Goal: Communication & Community: Answer question/provide support

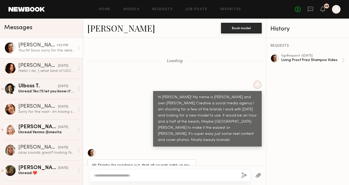
scroll to position [371, 0]
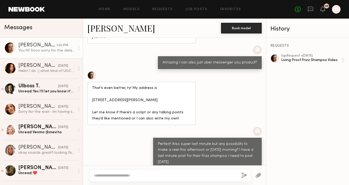
click at [53, 49] on div "You: Hi! Sooo sorry for the delay!! I am sending over [DATE] xx" at bounding box center [46, 50] width 57 height 5
click at [53, 49] on div "Yay tysm! If you haven’t sent it yet you can actually send to [STREET_ADDRESS] …" at bounding box center [46, 50] width 57 height 5
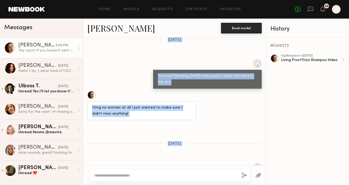
scroll to position [1398, 0]
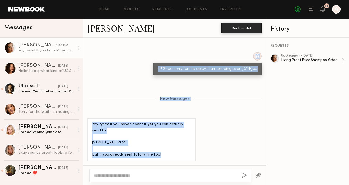
drag, startPoint x: 255, startPoint y: 118, endPoint x: 229, endPoint y: 191, distance: 77.8
click at [229, 185] on html "Home Models Requests Job Posts Favorites Sign Out No fees up to $5,000 30 A Mes…" at bounding box center [174, 92] width 349 height 185
click at [181, 177] on textarea at bounding box center [165, 175] width 143 height 5
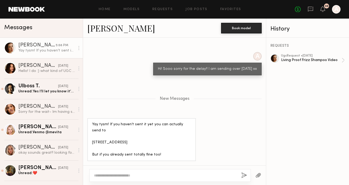
click at [181, 177] on textarea at bounding box center [165, 175] width 143 height 5
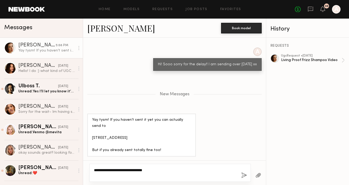
type textarea "**********"
click at [245, 177] on button "button" at bounding box center [244, 175] width 6 height 7
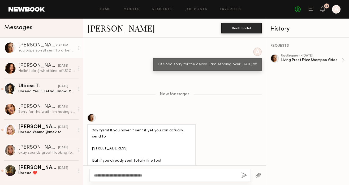
scroll to position [1424, 0]
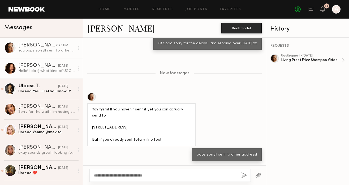
click at [60, 70] on div "Hello! I do :) what kind of UGC are you looking for?" at bounding box center [46, 70] width 57 height 5
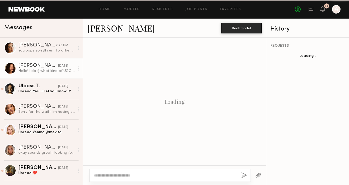
scroll to position [206, 0]
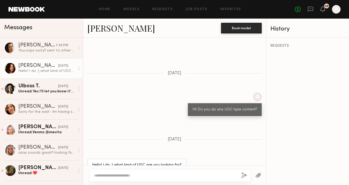
click at [119, 27] on link "Jessica N." at bounding box center [121, 27] width 68 height 11
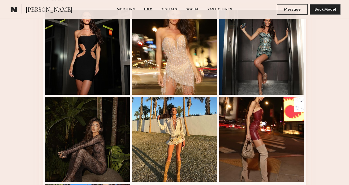
scroll to position [549, 0]
